Goal: Information Seeking & Learning: Learn about a topic

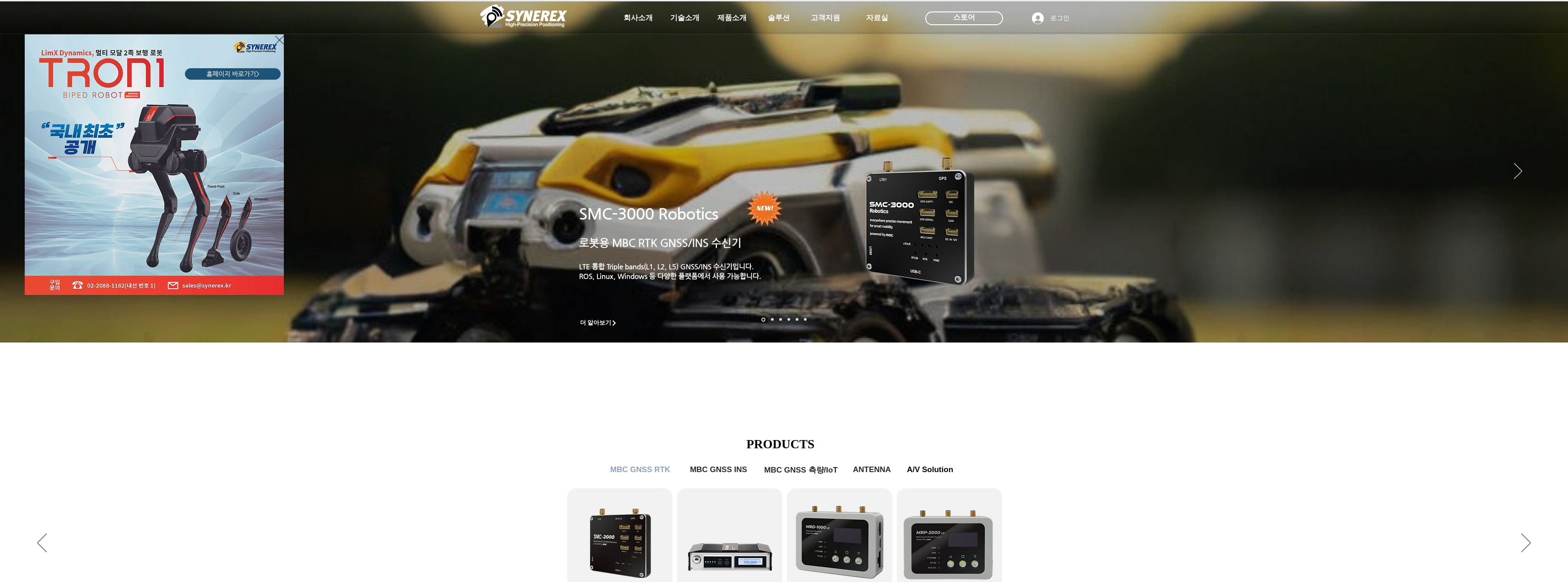
click at [593, 416] on div "LimX Dinamics" at bounding box center [784, 291] width 1568 height 582
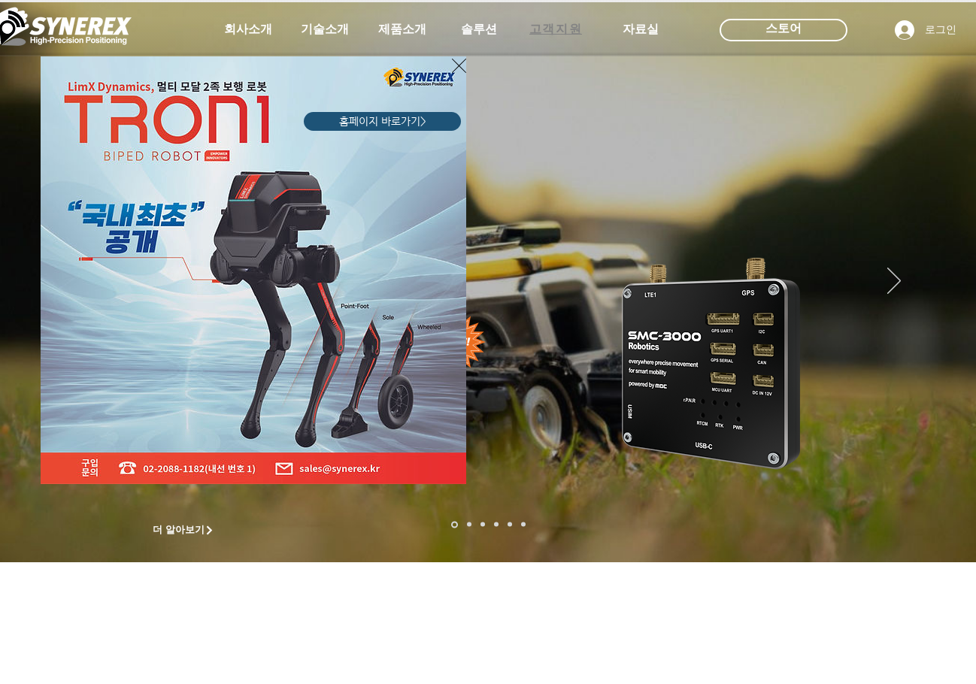
drag, startPoint x: 454, startPoint y: 69, endPoint x: 590, endPoint y: 23, distance: 144.6
click at [455, 68] on icon "사이트로 돌아가기" at bounding box center [459, 65] width 14 height 19
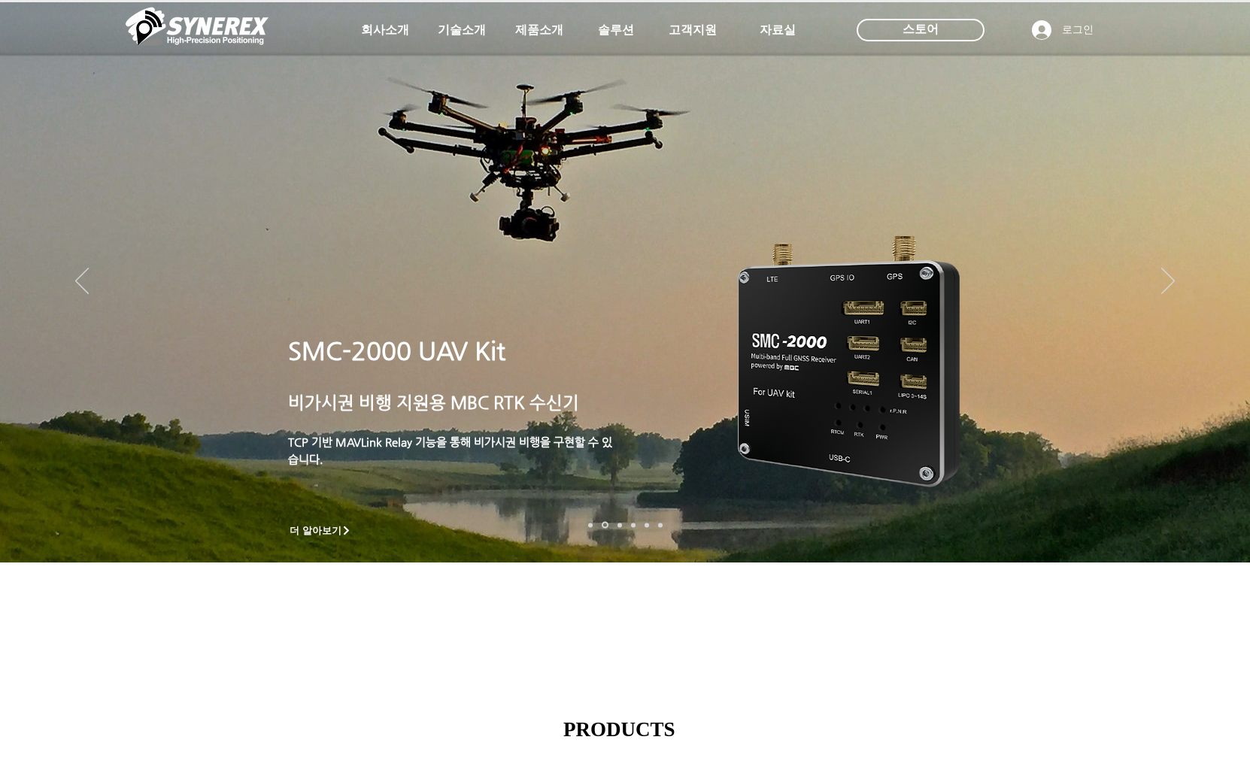
scroll to position [526, 0]
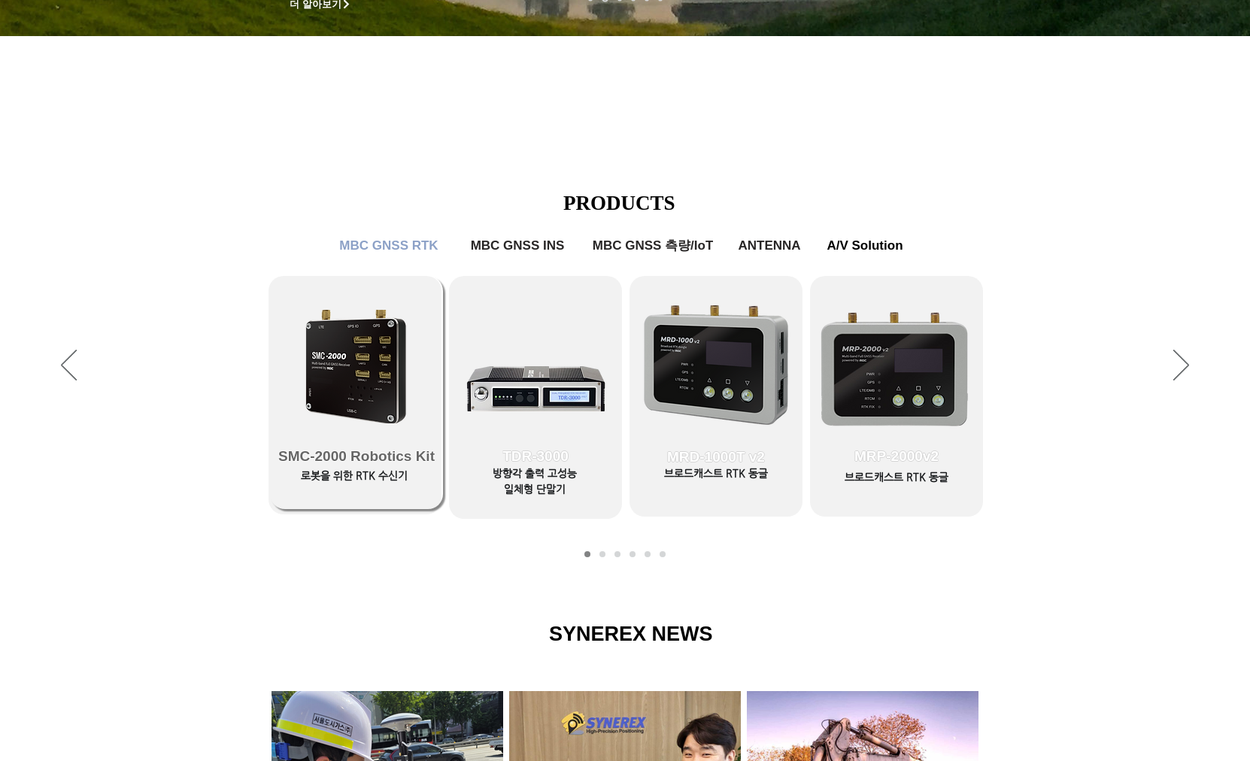
click at [391, 463] on span "SMC-2000 Robotics Kit" at bounding box center [356, 456] width 156 height 17
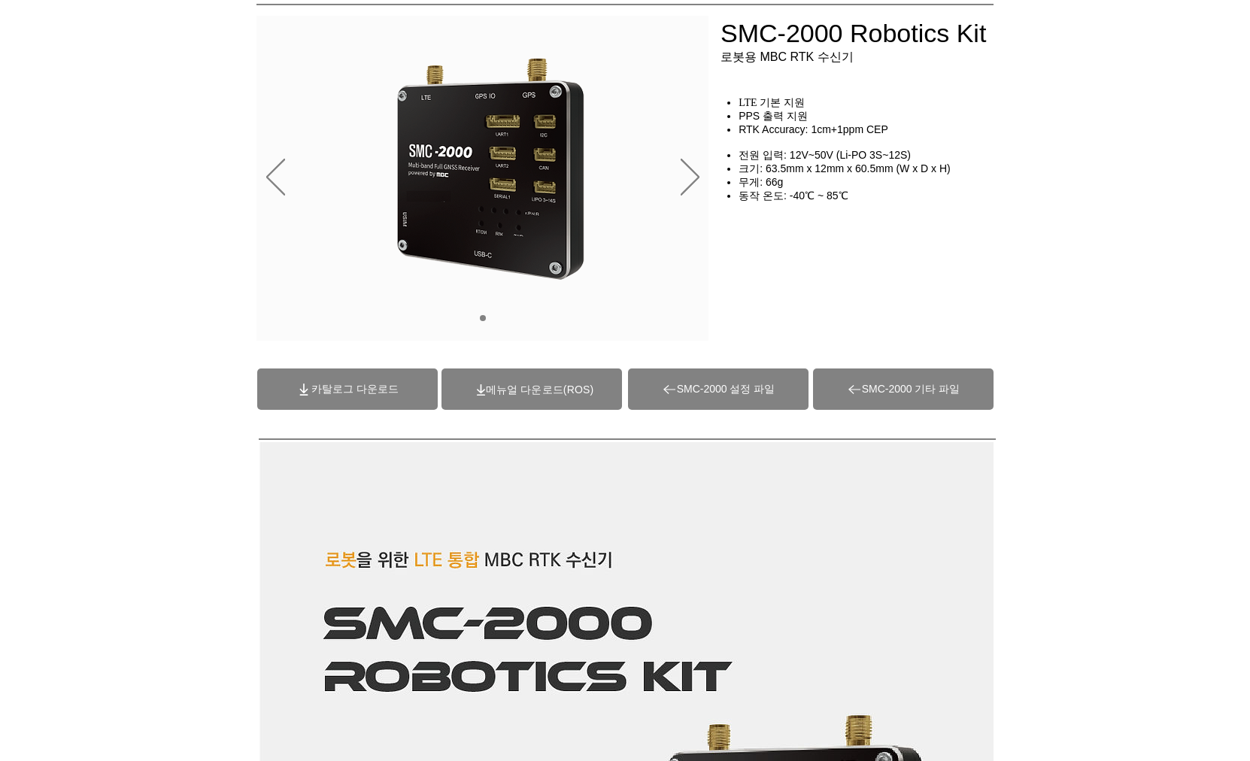
scroll to position [75, 0]
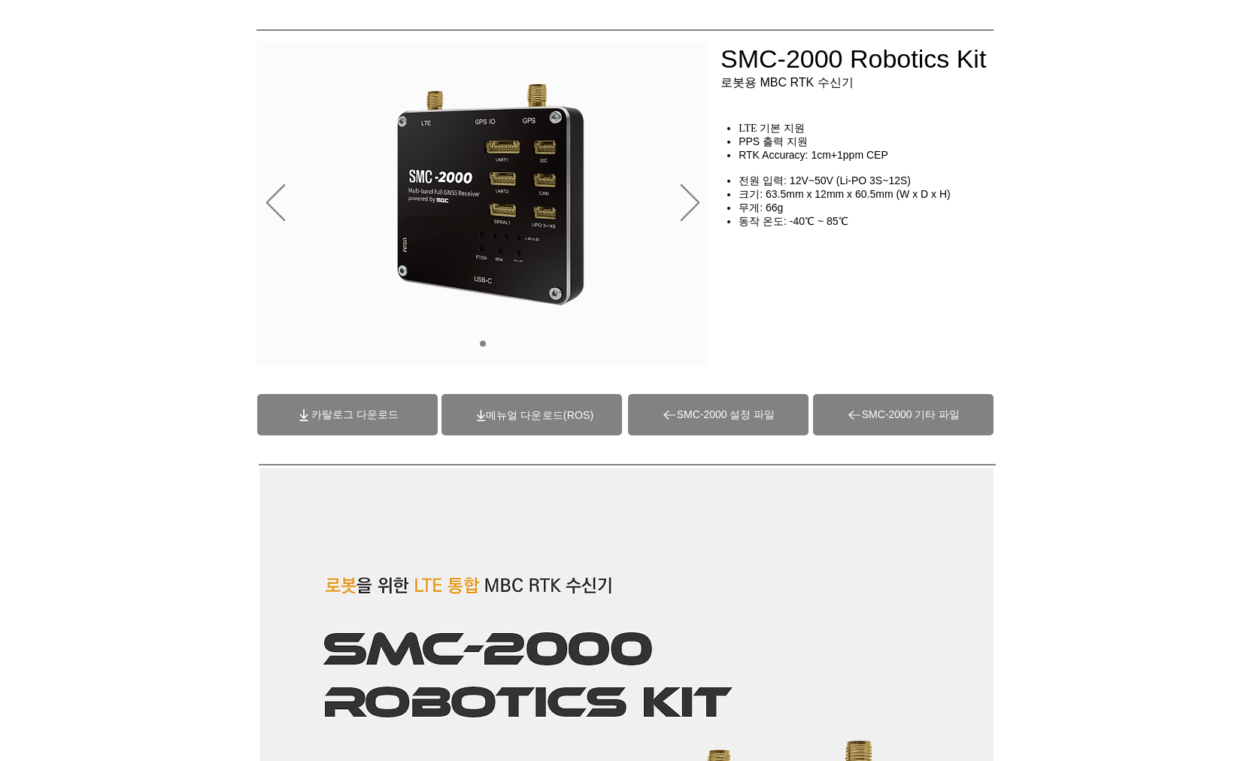
click at [388, 407] on span "카탈로그 다운로드" at bounding box center [347, 414] width 181 height 41
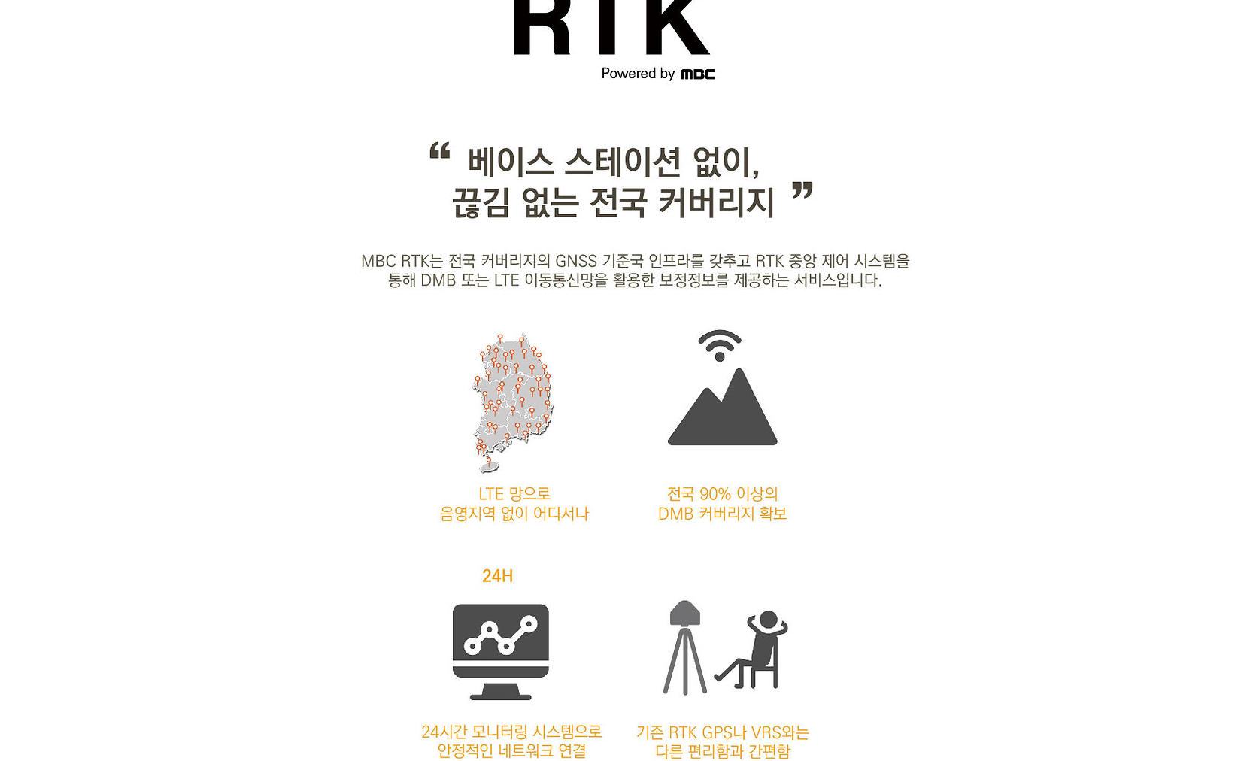
scroll to position [1429, 0]
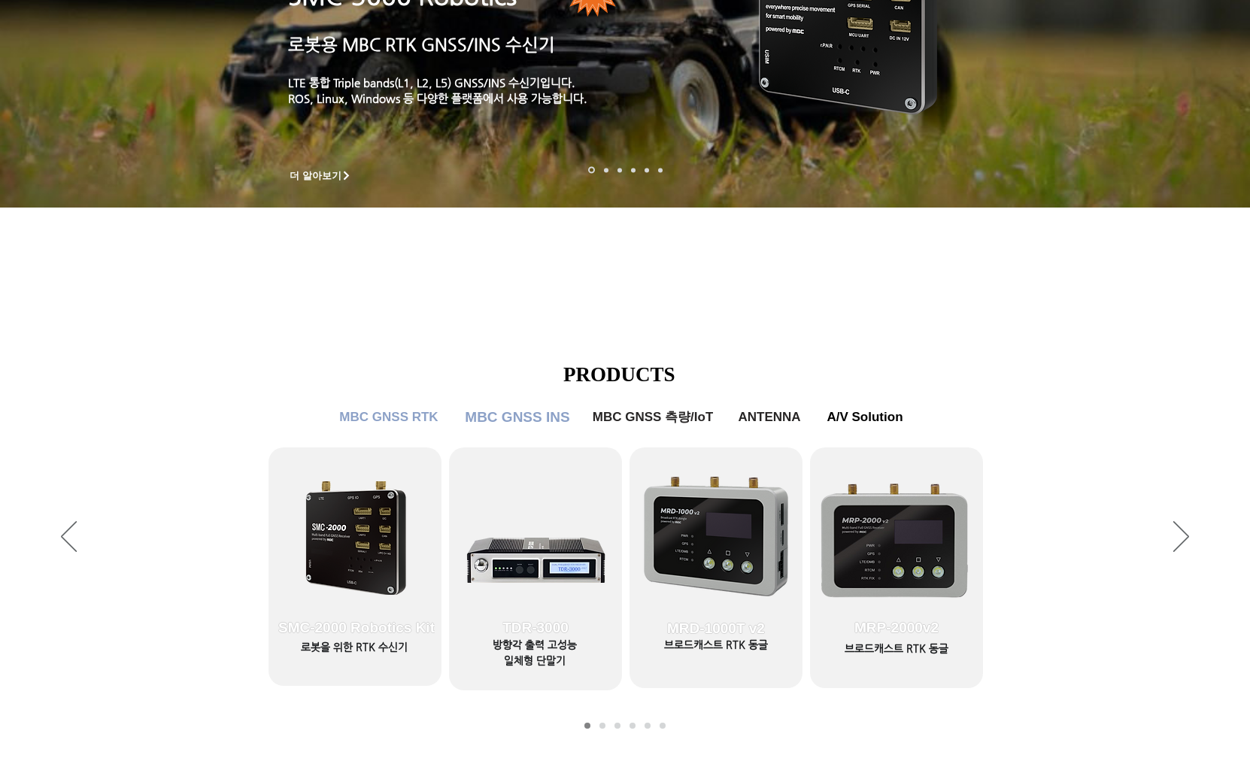
scroll to position [150, 0]
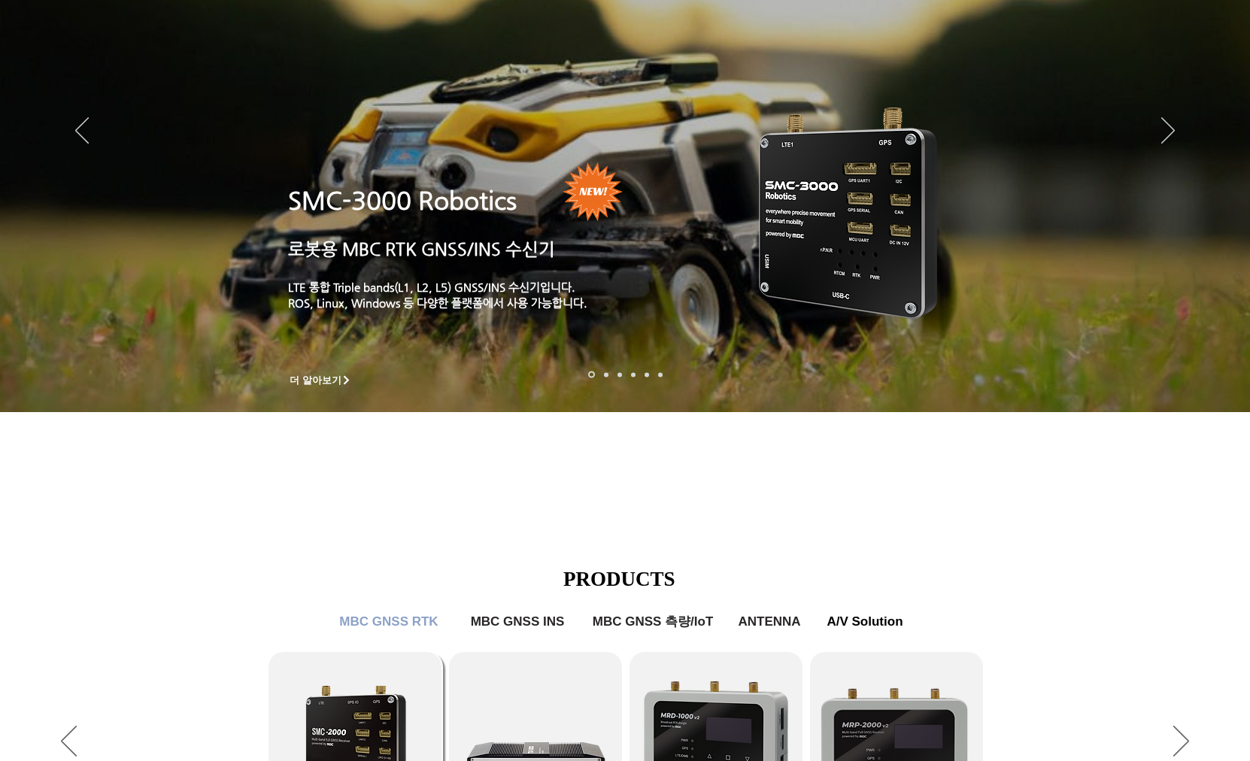
click at [378, 684] on link "SMC-2000 Robotics Kit" at bounding box center [356, 768] width 173 height 233
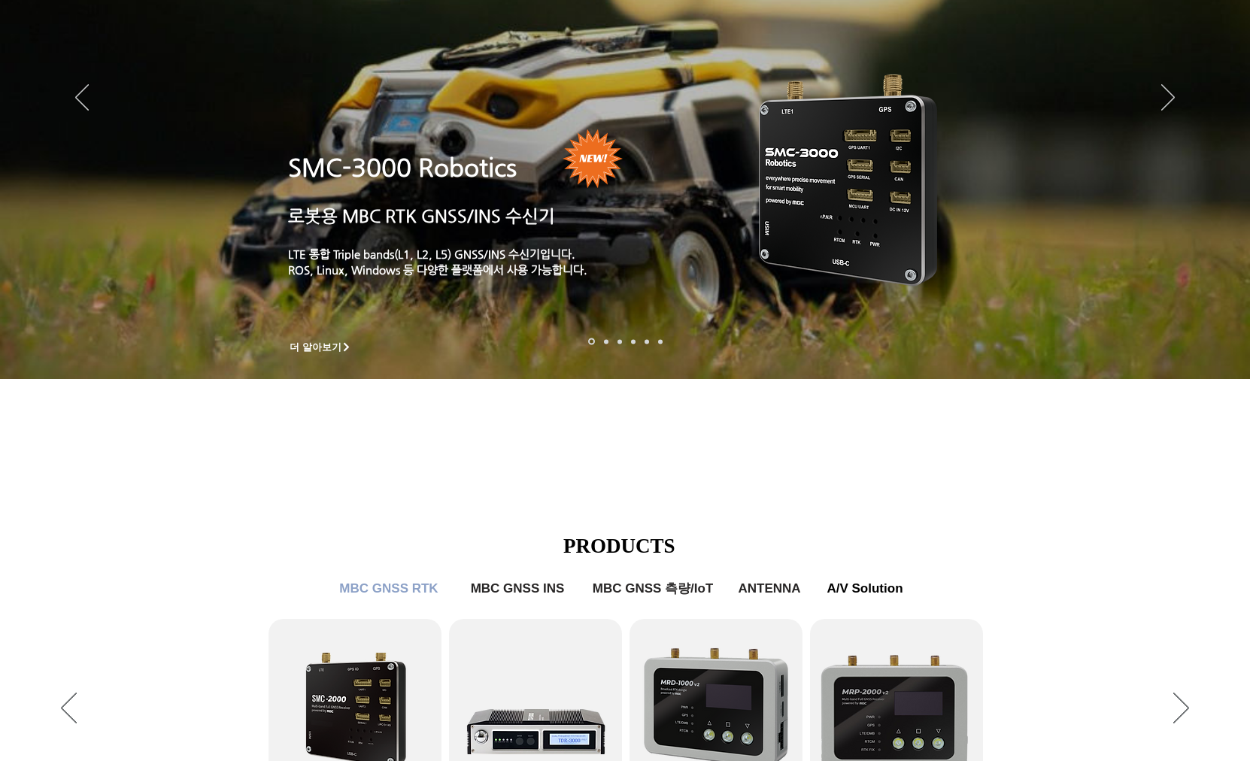
scroll to position [301, 0]
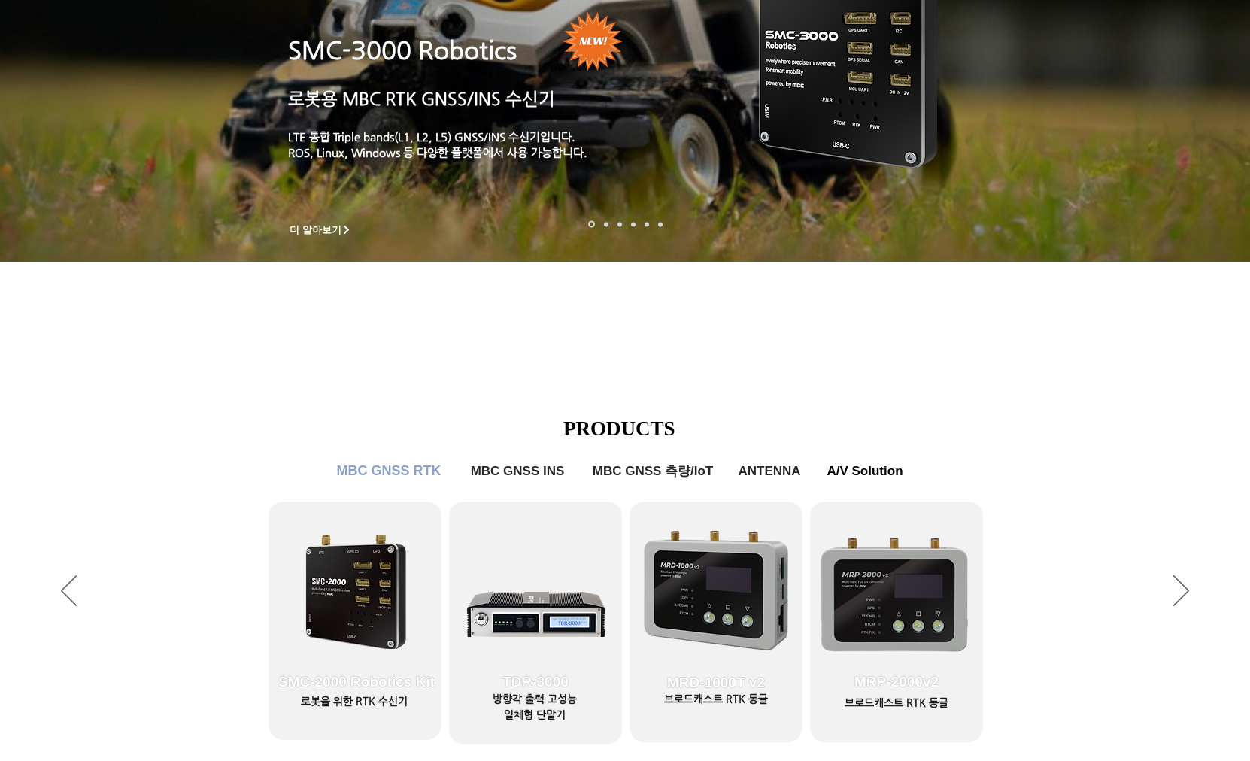
click at [404, 470] on span "MBC GNSS RTK" at bounding box center [389, 471] width 105 height 16
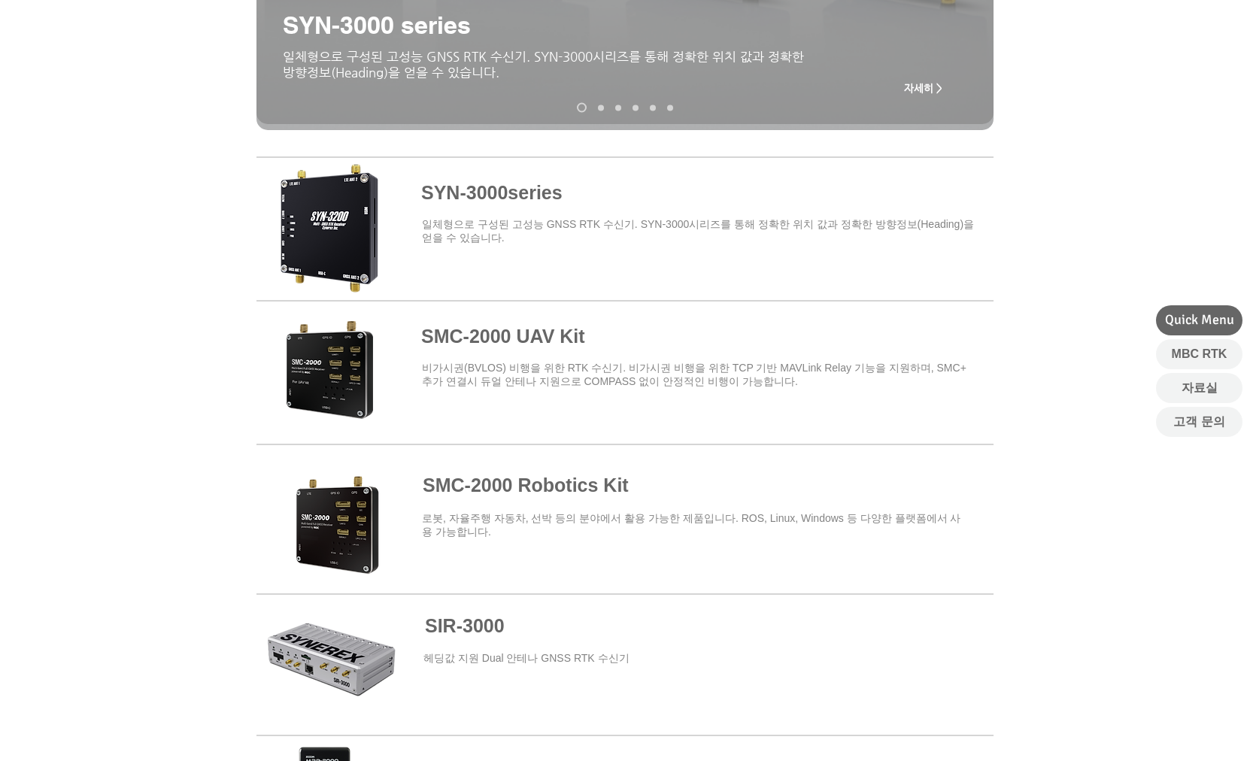
scroll to position [446, 0]
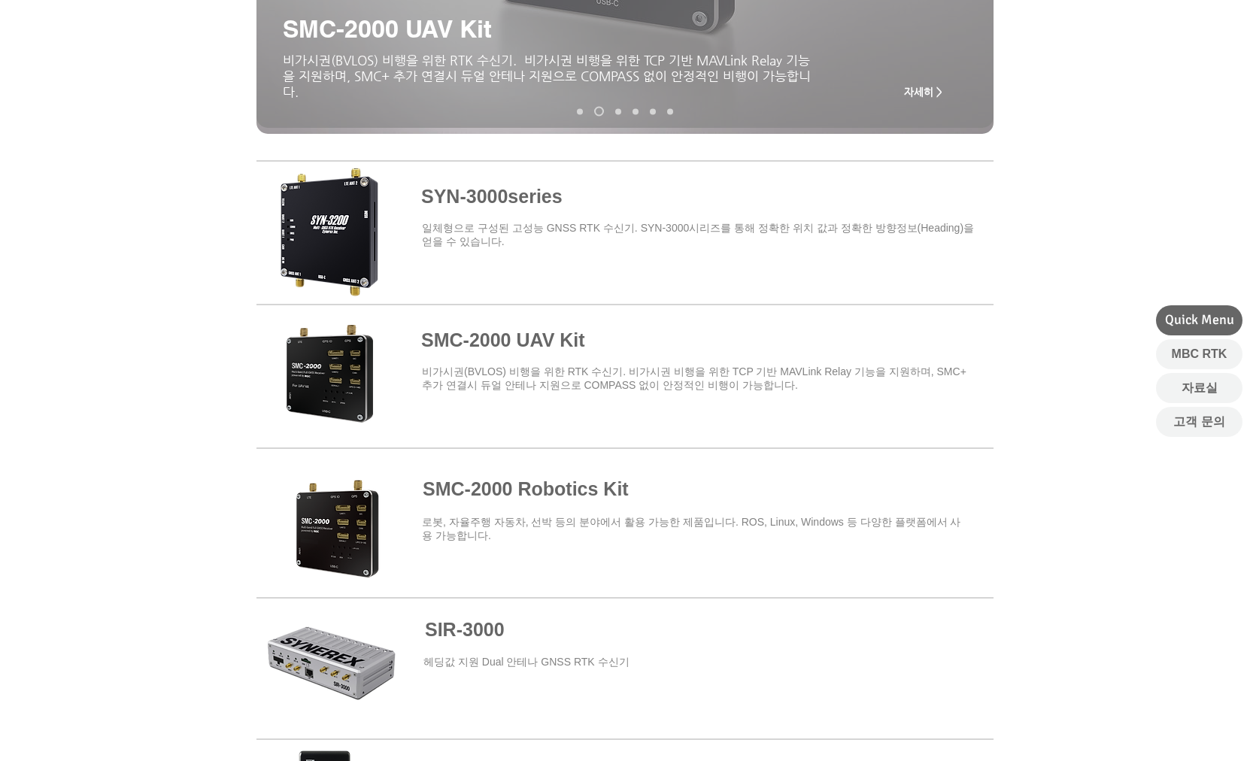
click at [538, 338] on span at bounding box center [624, 374] width 737 height 132
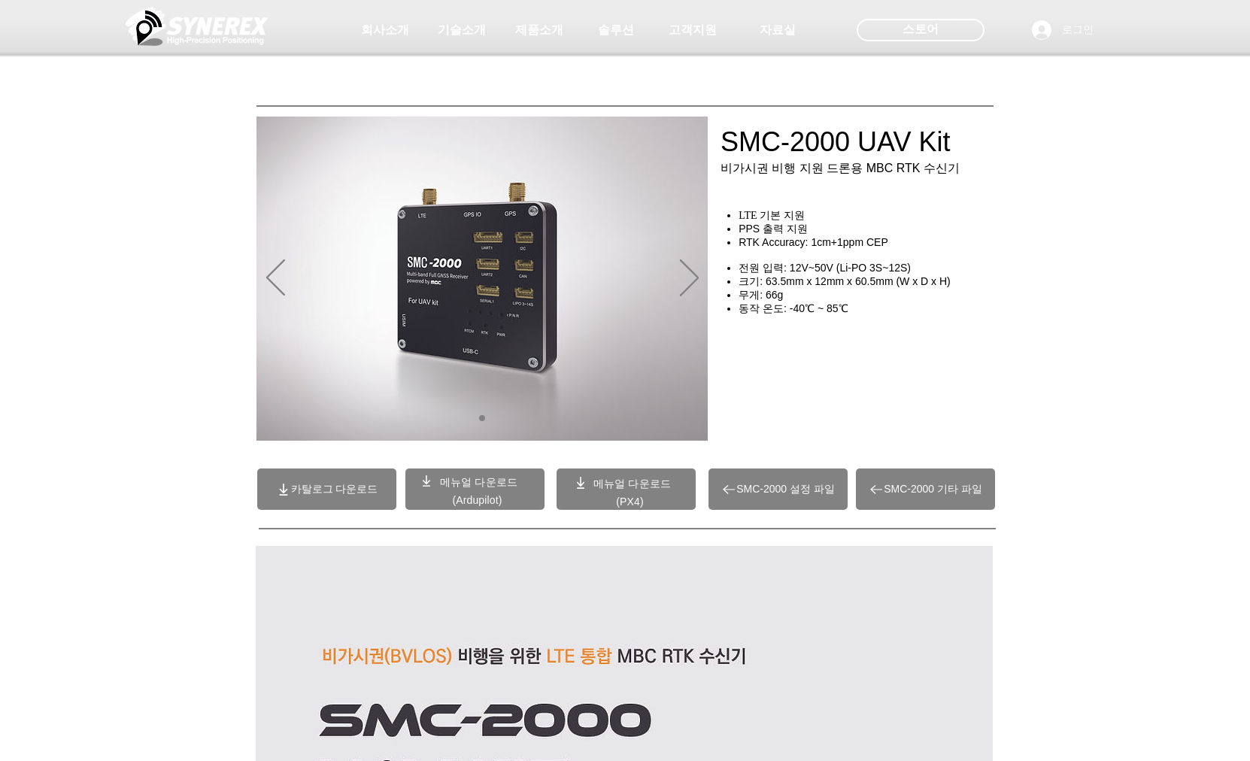
scroll to position [446, 0]
